Goal: Task Accomplishment & Management: Use online tool/utility

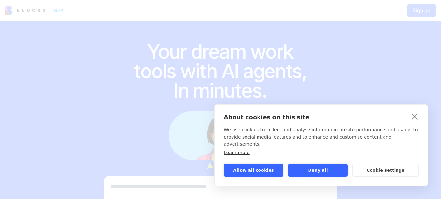
click at [298, 133] on div "About cookies on this site We use cookies to collect and analyse information on…" at bounding box center [321, 139] width 195 height 50
click at [271, 171] on button "Allow all cookies" at bounding box center [254, 170] width 60 height 13
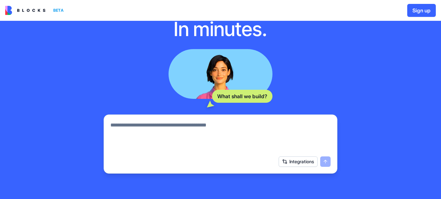
scroll to position [65, 0]
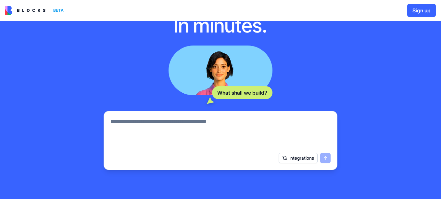
click at [237, 122] on textarea at bounding box center [220, 133] width 220 height 31
click at [189, 124] on textarea at bounding box center [220, 133] width 220 height 31
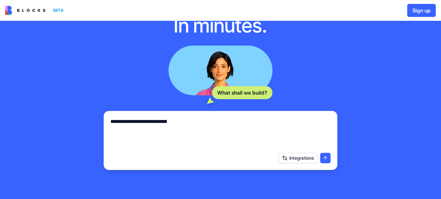
type textarea "**********"
drag, startPoint x: 193, startPoint y: 119, endPoint x: 75, endPoint y: 124, distance: 118.7
click at [75, 125] on div "**********" at bounding box center [220, 94] width 441 height 277
type textarea "**********"
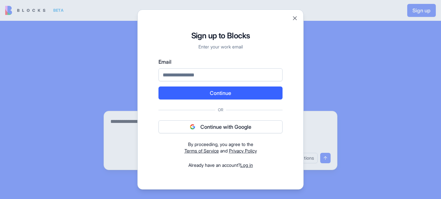
click at [225, 126] on button "Continue with Google" at bounding box center [221, 126] width 124 height 13
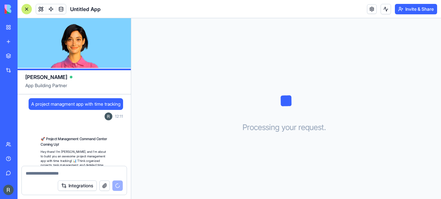
scroll to position [62, 0]
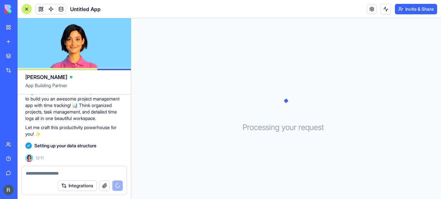
drag, startPoint x: 267, startPoint y: 165, endPoint x: 238, endPoint y: 7, distance: 160.9
click at [238, 7] on header "Untitled App Invite & Share" at bounding box center [230, 9] width 424 height 18
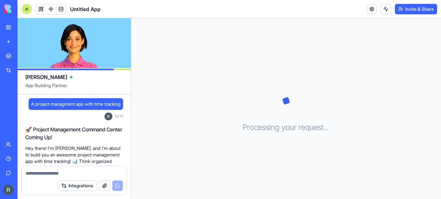
scroll to position [32, 0]
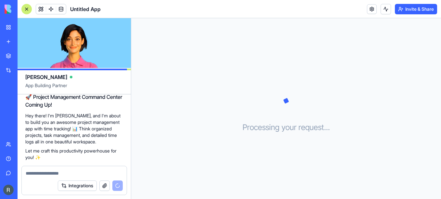
drag, startPoint x: 95, startPoint y: 136, endPoint x: 85, endPoint y: 153, distance: 19.6
click at [85, 153] on div "🚀 Project Management Command Center Coming Up! Hey there! I'm Ella, and I'm abo…" at bounding box center [74, 127] width 98 height 68
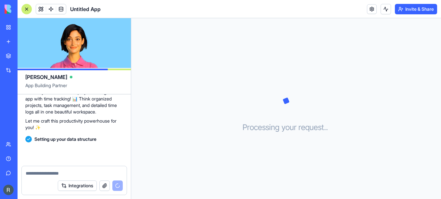
scroll to position [74, 0]
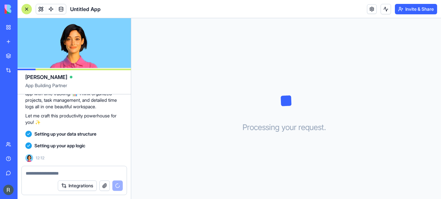
drag, startPoint x: 68, startPoint y: 146, endPoint x: 213, endPoint y: 153, distance: 144.8
click at [213, 153] on div "Processing your request . . ." at bounding box center [286, 108] width 310 height 181
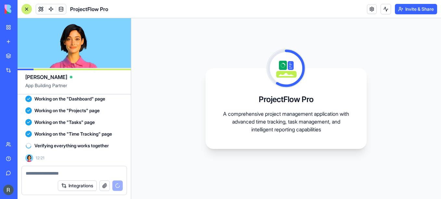
scroll to position [179, 0]
